Goal: Information Seeking & Learning: Learn about a topic

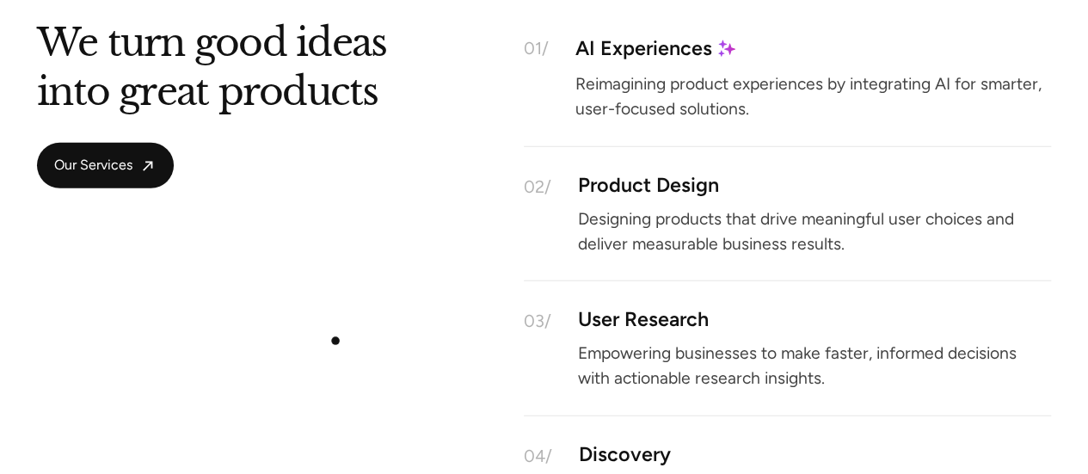
scroll to position [2219, 0]
click at [676, 191] on div "Product Design" at bounding box center [647, 184] width 141 height 15
click at [667, 235] on p "Designing products that drive meaningful user choices and deliver measurable bu…" at bounding box center [814, 230] width 474 height 37
click at [101, 161] on span "Our Services" at bounding box center [93, 165] width 78 height 18
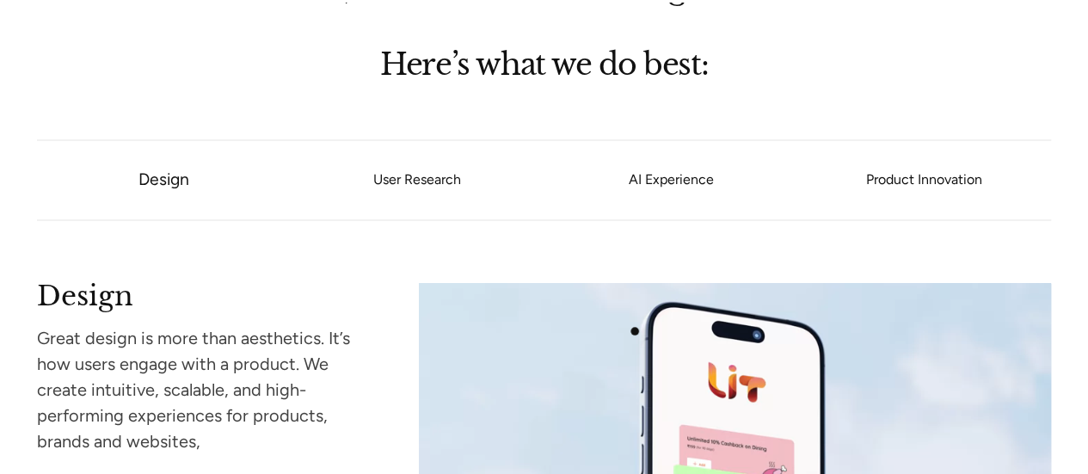
scroll to position [1370, 0]
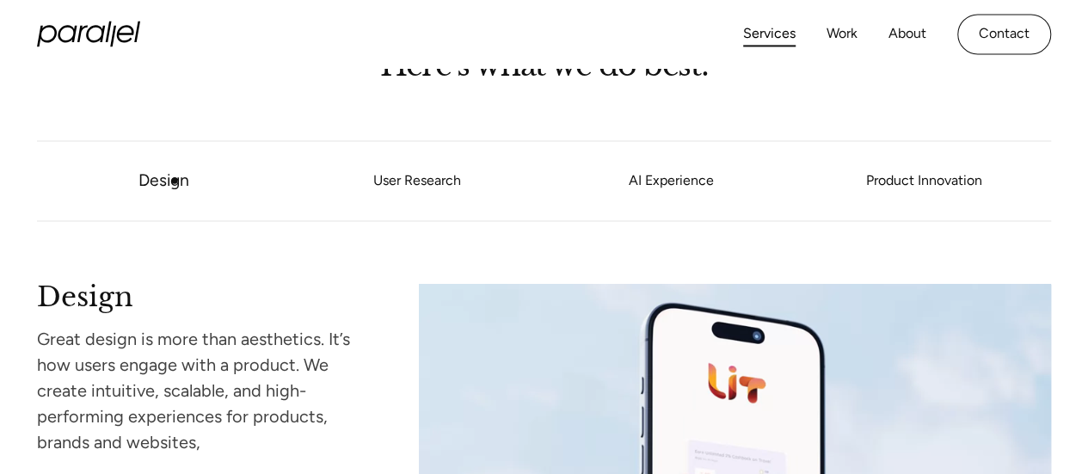
click at [175, 181] on link "Design" at bounding box center [163, 180] width 51 height 20
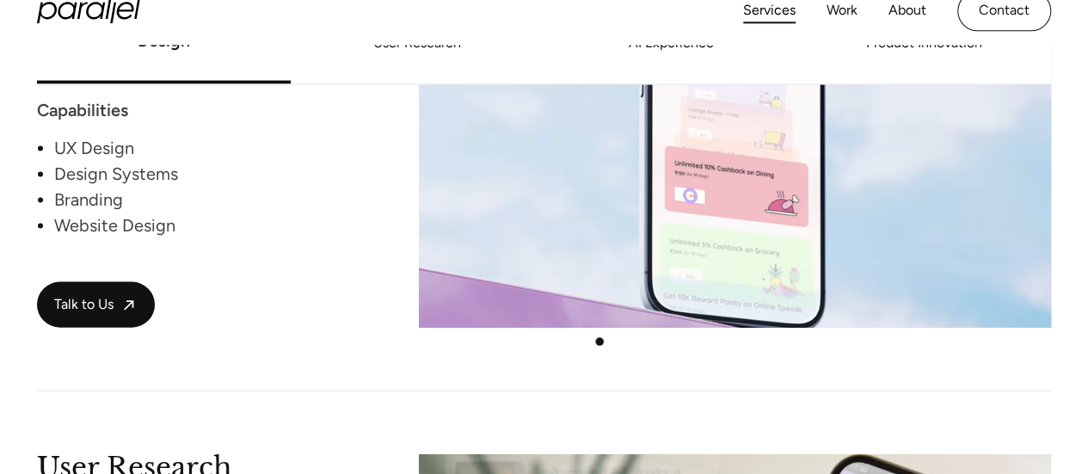
scroll to position [1750, 0]
